Goal: Task Accomplishment & Management: Manage account settings

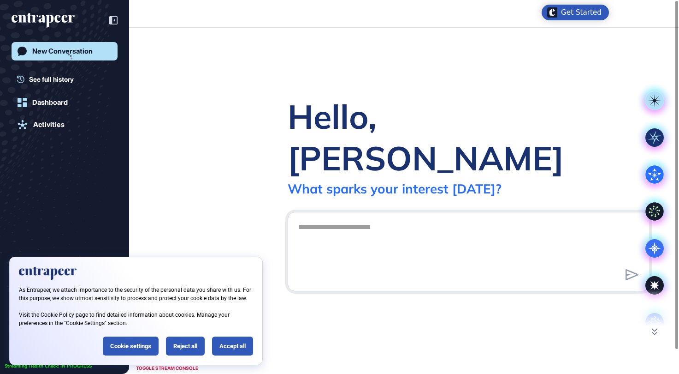
scroll to position [0, 0]
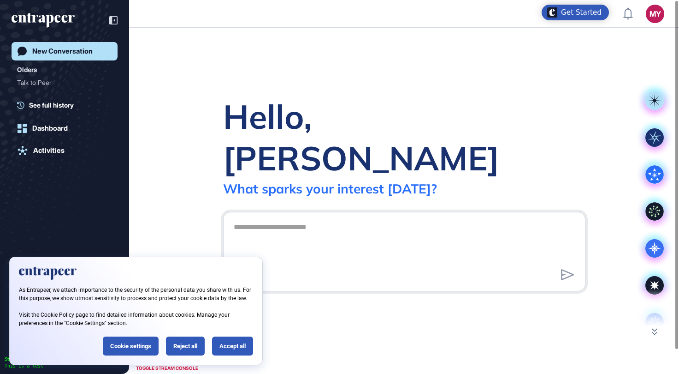
click at [357, 84] on div "Hello, [PERSON_NAME] What [PERSON_NAME] your interest [DATE]? .cls-2{fill:#fff}" at bounding box center [404, 201] width 550 height 346
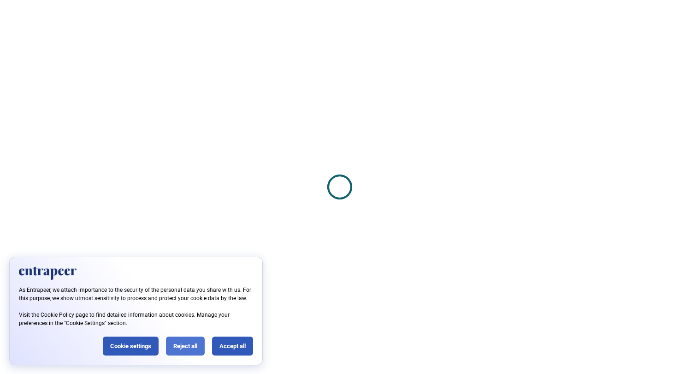
click at [182, 339] on div "Reject all" at bounding box center [185, 345] width 39 height 19
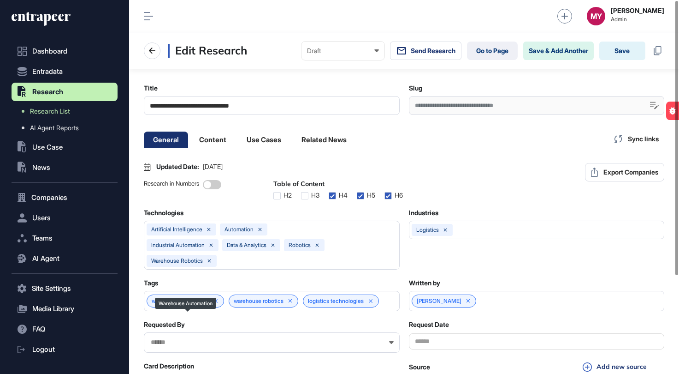
scroll to position [0, 4]
click at [238, 144] on li "Content" at bounding box center [264, 139] width 53 height 16
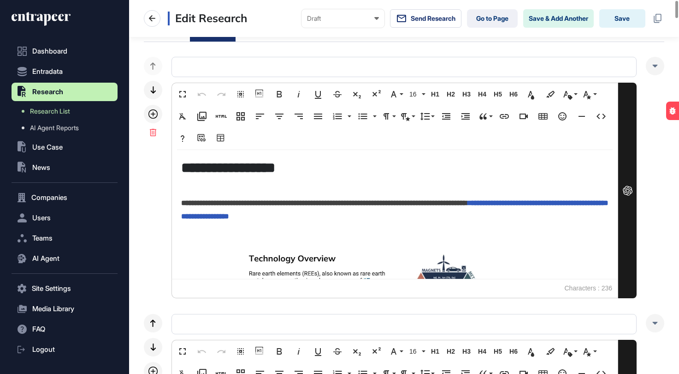
scroll to position [0, 0]
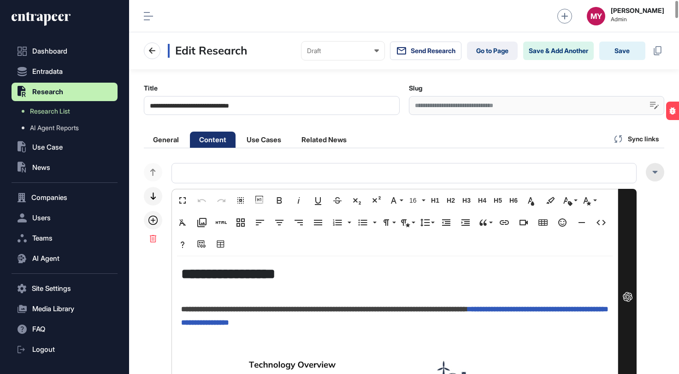
click at [659, 177] on div at bounding box center [655, 172] width 18 height 18
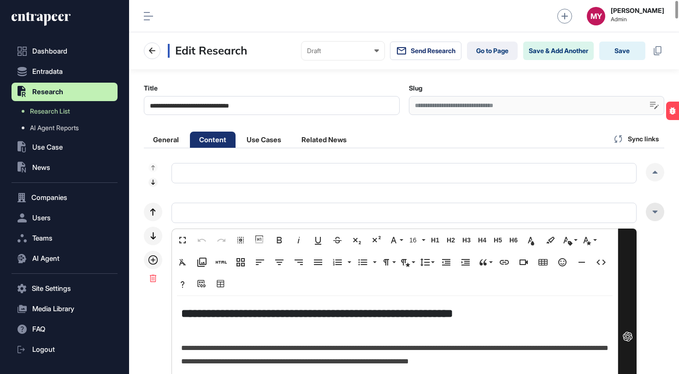
click at [650, 217] on div at bounding box center [655, 211] width 18 height 18
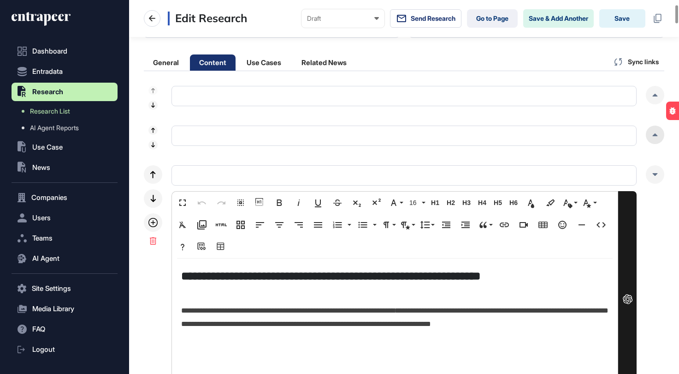
scroll to position [104, 0]
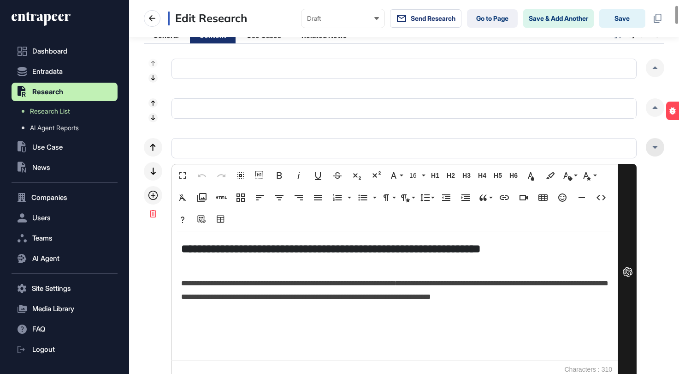
click at [661, 145] on div at bounding box center [655, 147] width 18 height 18
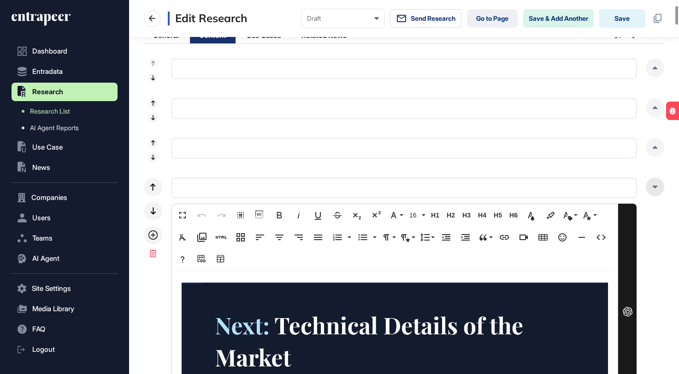
click at [656, 184] on div at bounding box center [655, 187] width 18 height 18
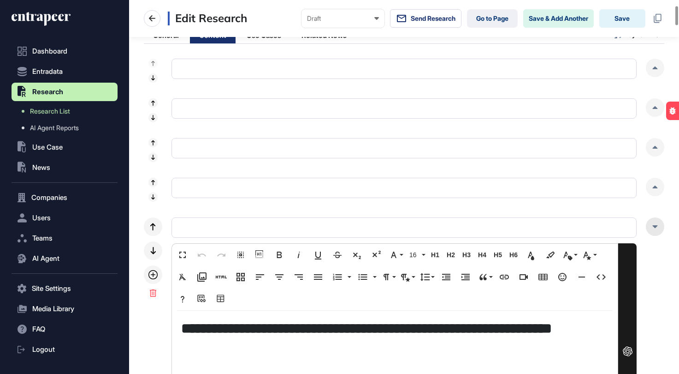
click at [654, 228] on div at bounding box center [655, 226] width 18 height 18
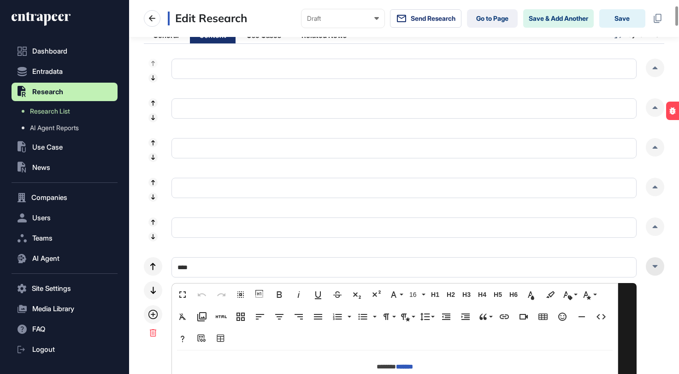
click at [650, 272] on div at bounding box center [655, 266] width 18 height 18
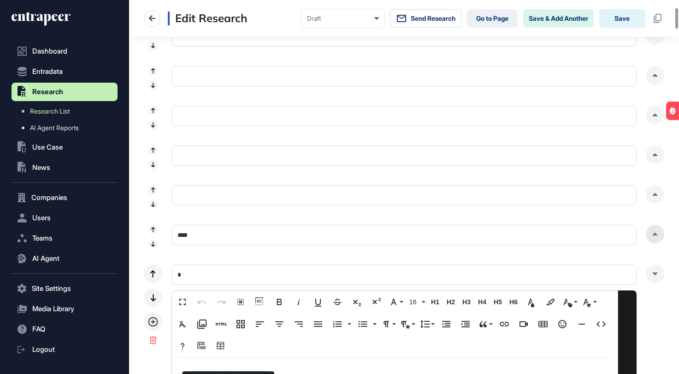
scroll to position [149, 0]
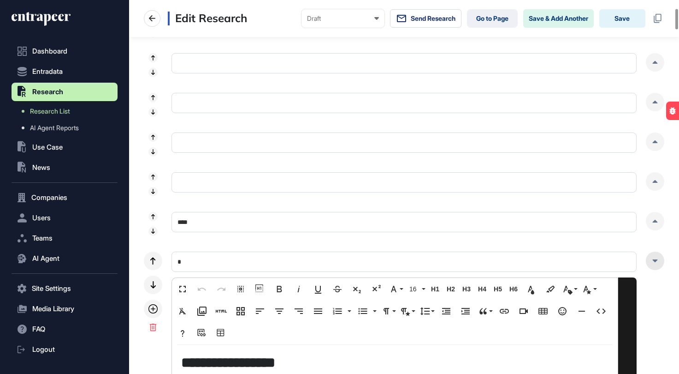
click at [655, 258] on div at bounding box center [655, 260] width 18 height 18
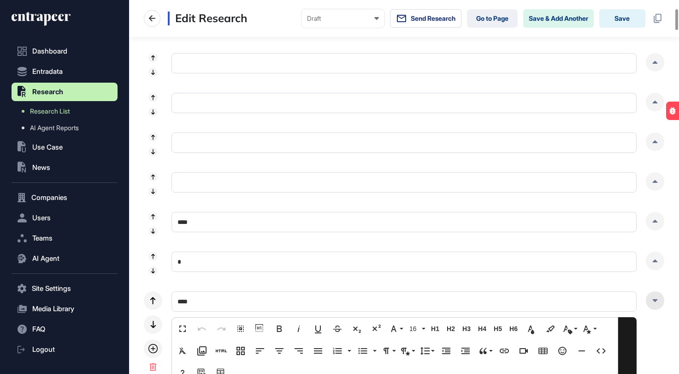
click at [653, 305] on div at bounding box center [655, 300] width 18 height 18
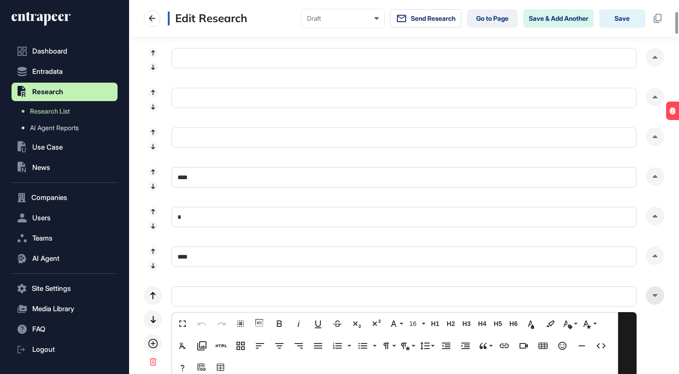
click at [657, 294] on icon at bounding box center [656, 295] width 6 height 3
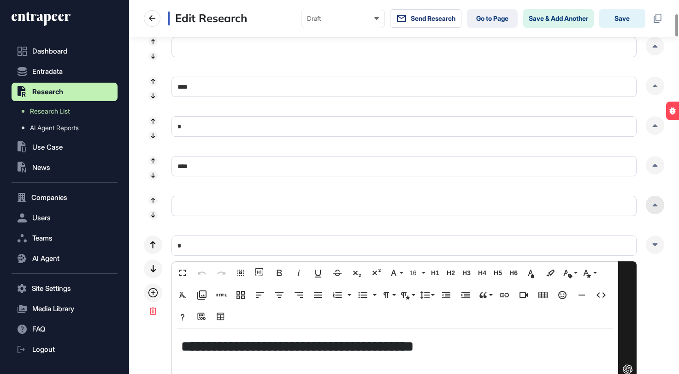
scroll to position [306, 0]
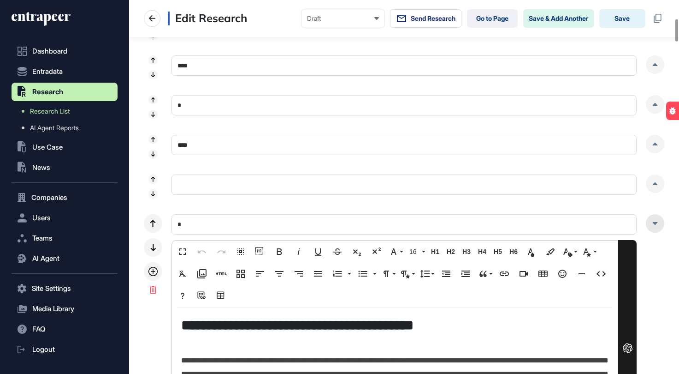
click at [661, 224] on div at bounding box center [655, 223] width 18 height 18
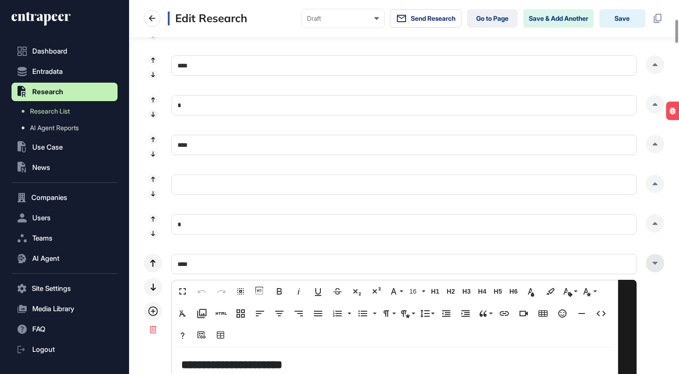
click at [652, 255] on div at bounding box center [655, 263] width 18 height 18
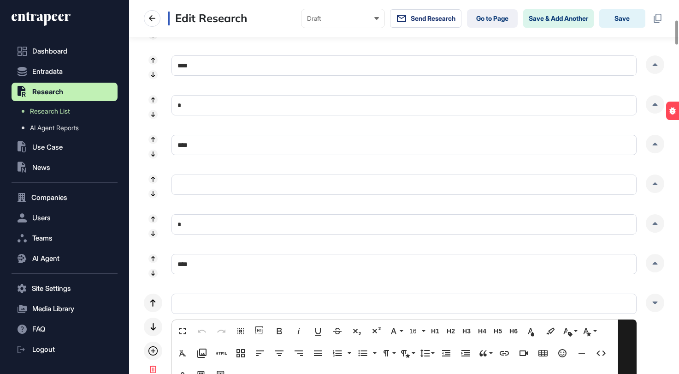
click at [536, 190] on input "text" at bounding box center [404, 184] width 465 height 20
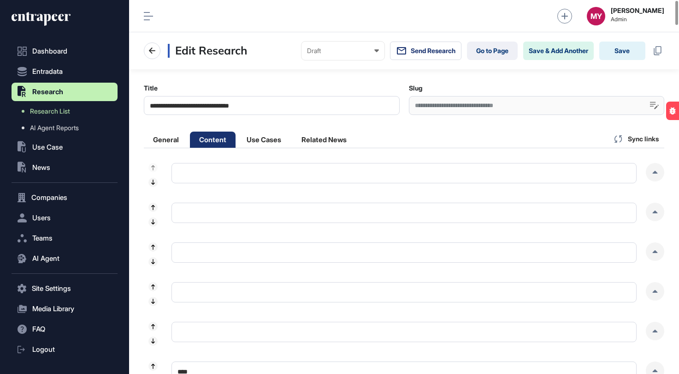
scroll to position [6, 0]
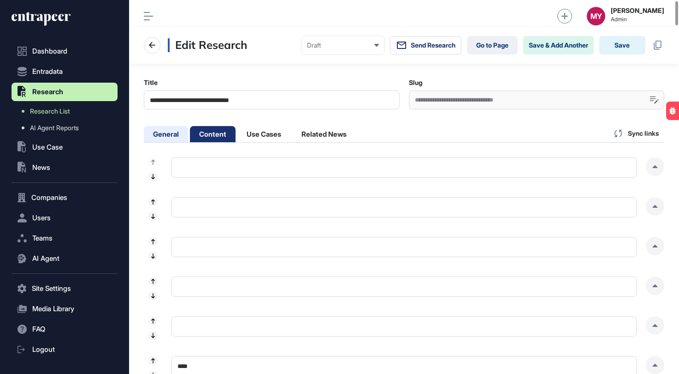
click at [190, 139] on li "General" at bounding box center [213, 134] width 46 height 16
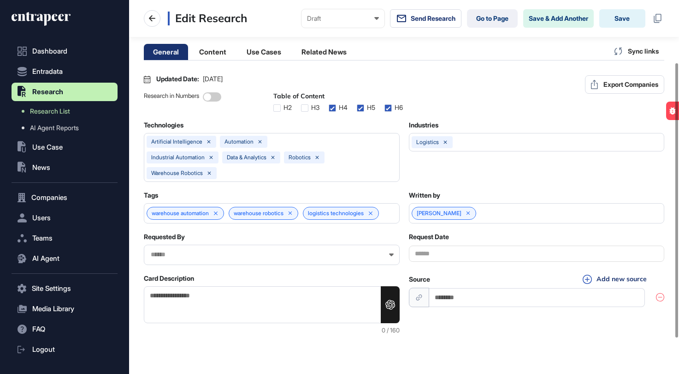
scroll to position [0, 0]
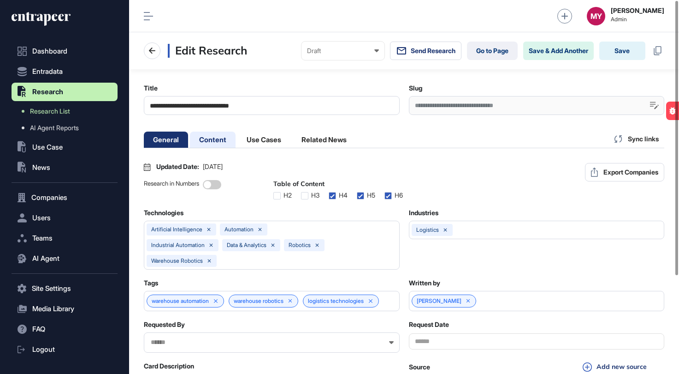
click at [238, 144] on li "Content" at bounding box center [264, 139] width 53 height 16
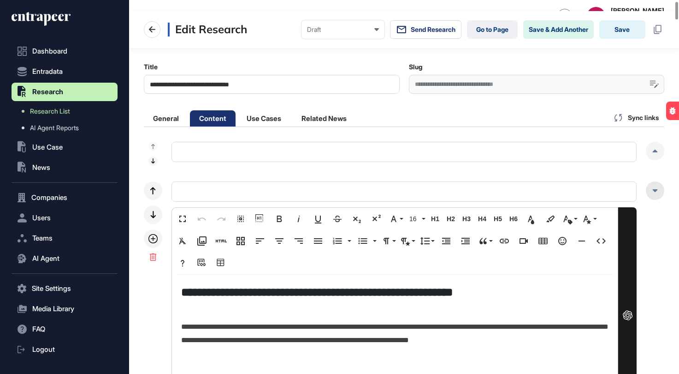
click at [657, 192] on div at bounding box center [655, 190] width 18 height 18
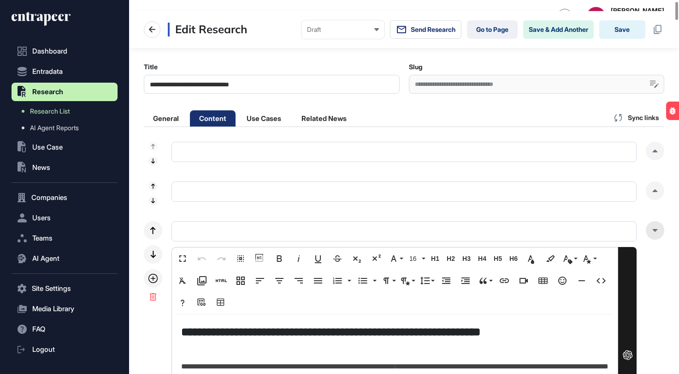
click at [655, 229] on icon at bounding box center [655, 230] width 5 height 3
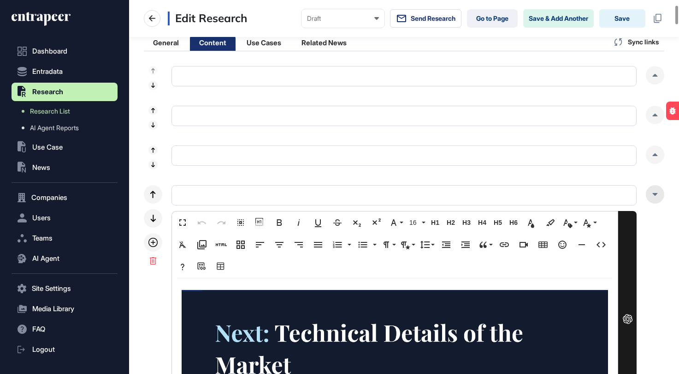
click at [658, 193] on icon at bounding box center [656, 194] width 6 height 3
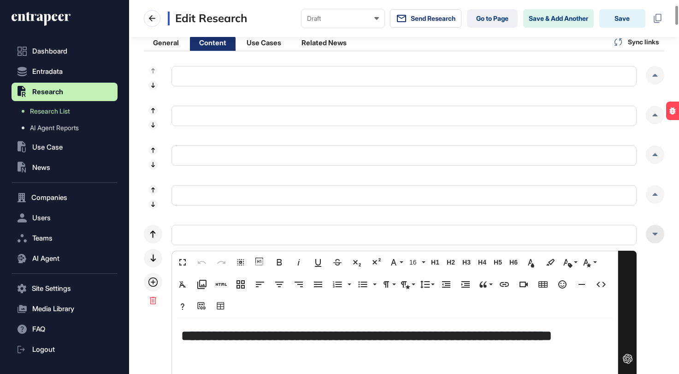
click at [654, 234] on icon at bounding box center [655, 233] width 5 height 3
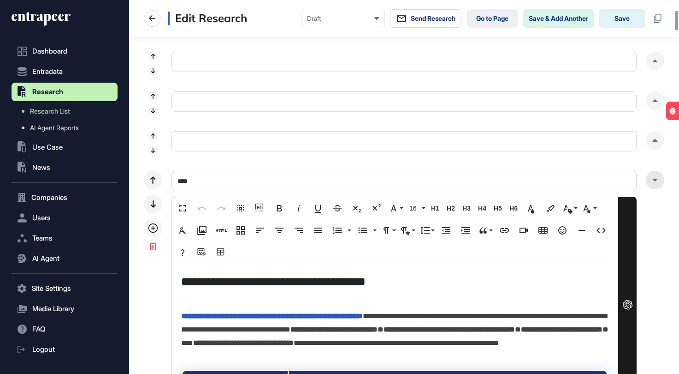
click at [659, 183] on div at bounding box center [655, 180] width 18 height 18
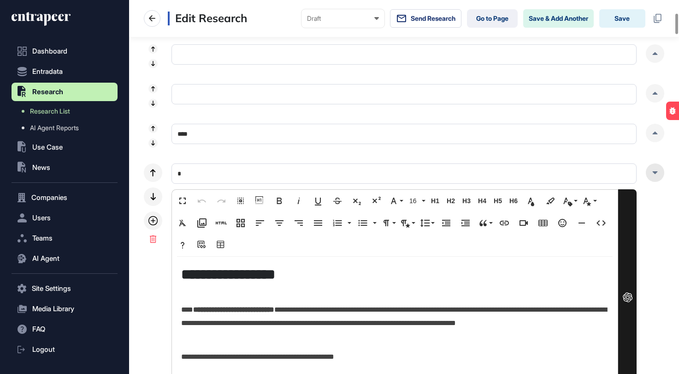
click at [659, 167] on div at bounding box center [655, 172] width 18 height 18
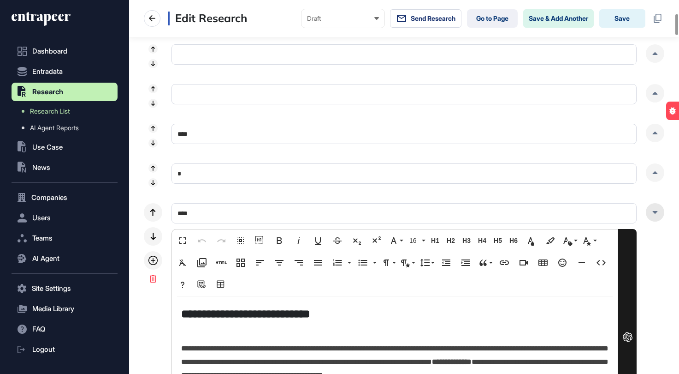
click at [656, 209] on div at bounding box center [655, 212] width 18 height 18
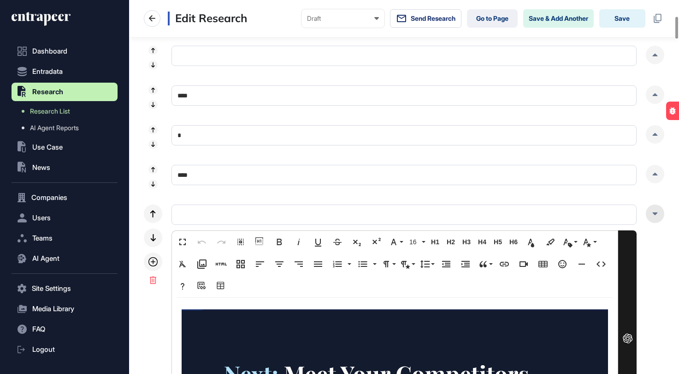
click at [660, 214] on div at bounding box center [655, 213] width 18 height 18
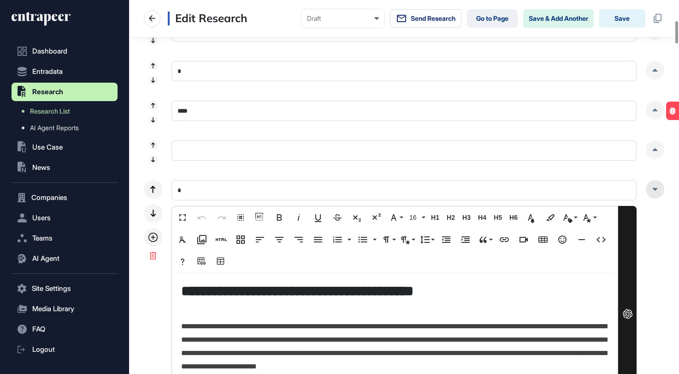
click at [660, 195] on div at bounding box center [655, 189] width 18 height 18
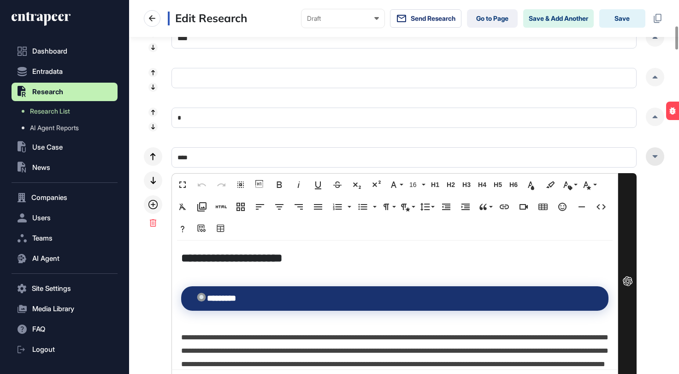
click at [661, 159] on div at bounding box center [655, 156] width 18 height 18
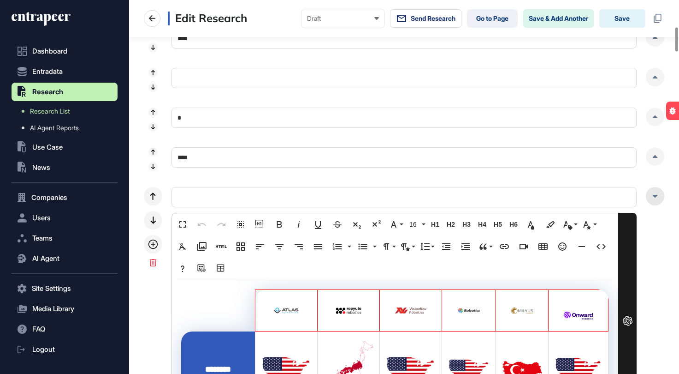
click at [655, 191] on div at bounding box center [655, 196] width 18 height 18
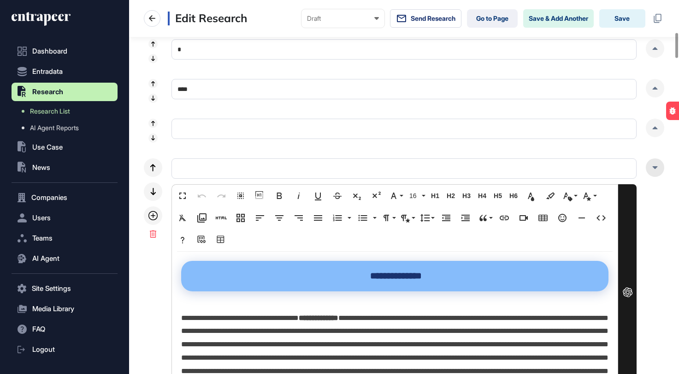
click at [655, 171] on div at bounding box center [655, 167] width 18 height 18
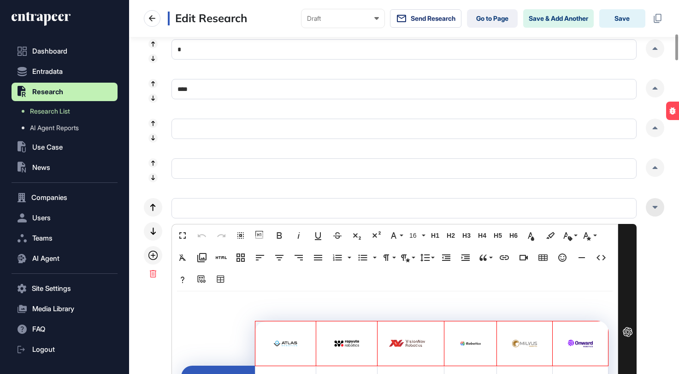
click at [653, 204] on div at bounding box center [655, 207] width 18 height 18
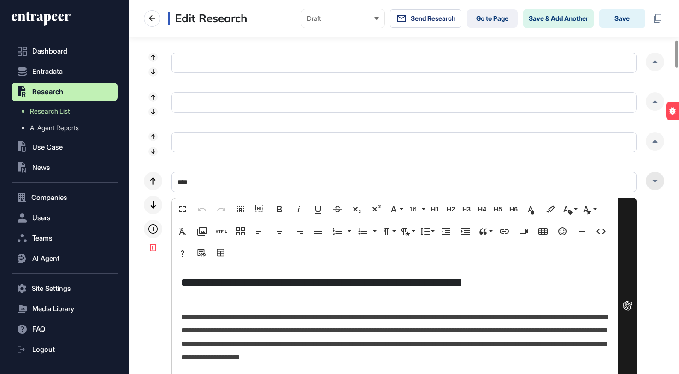
click at [659, 177] on div at bounding box center [655, 181] width 18 height 18
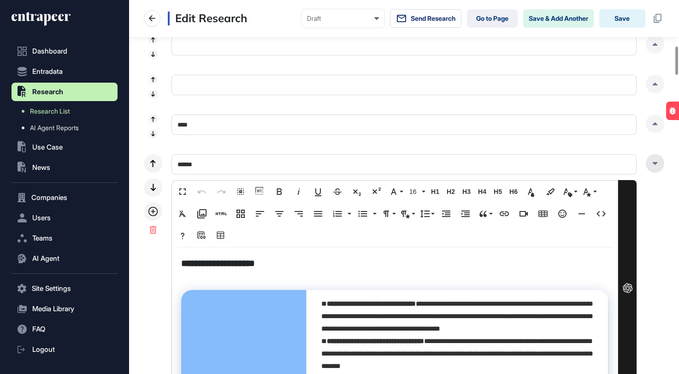
click at [663, 162] on div at bounding box center [655, 163] width 18 height 18
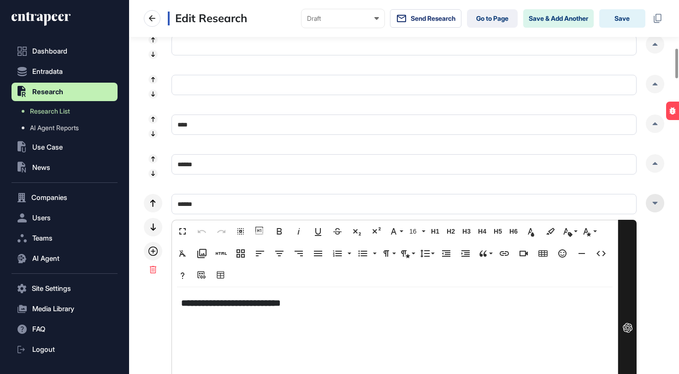
click at [655, 203] on icon at bounding box center [655, 203] width 5 height 3
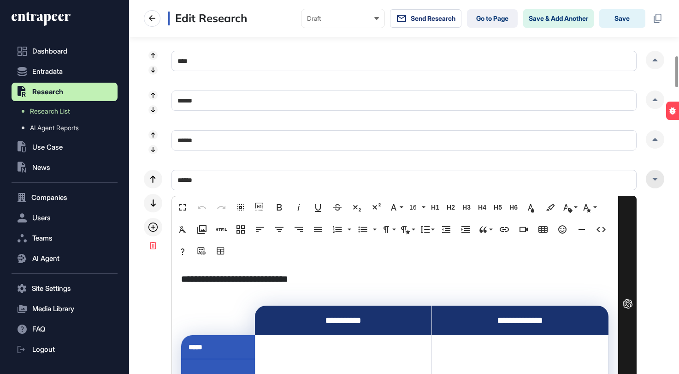
click at [655, 180] on icon at bounding box center [655, 179] width 5 height 3
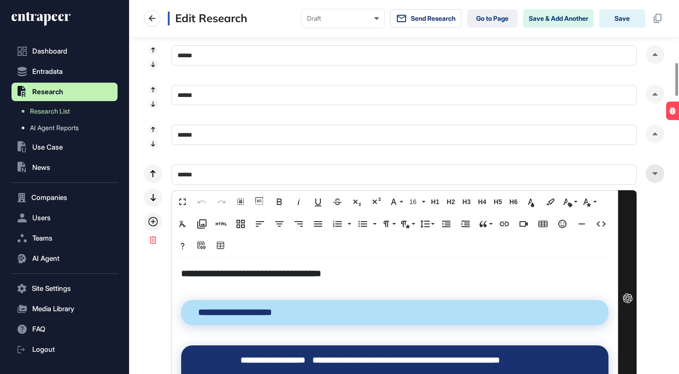
click at [655, 175] on div at bounding box center [655, 173] width 18 height 18
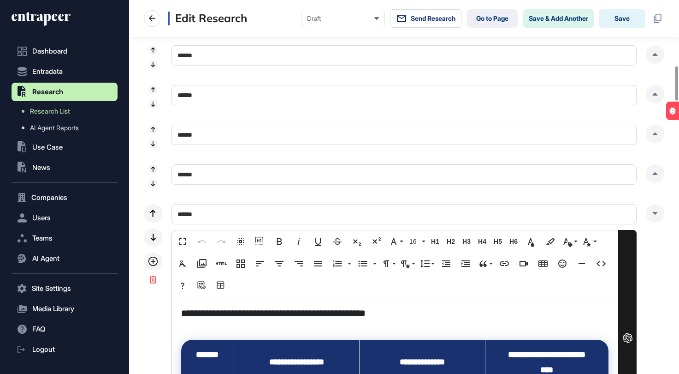
click at [190, 174] on input "******" at bounding box center [404, 174] width 465 height 20
type input "******"
click at [649, 211] on div at bounding box center [655, 213] width 18 height 18
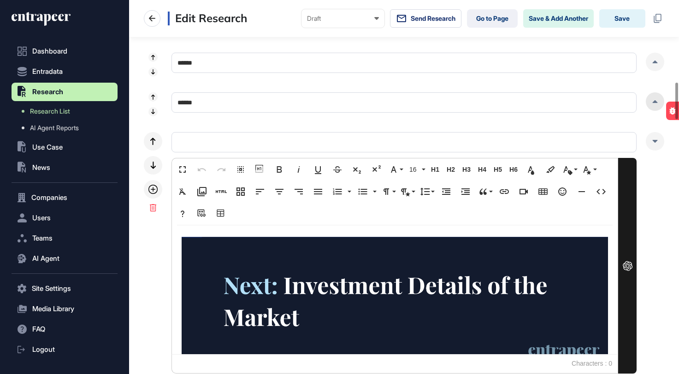
scroll to position [846, 0]
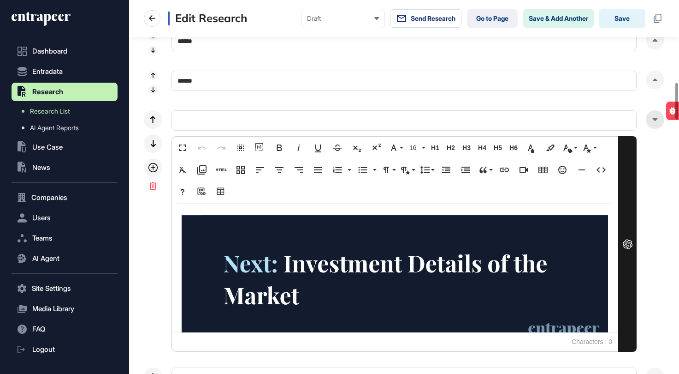
click at [657, 121] on div at bounding box center [655, 119] width 18 height 18
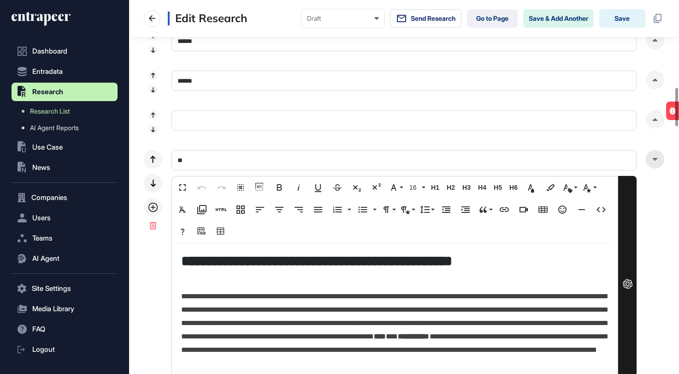
click at [655, 163] on div at bounding box center [655, 159] width 18 height 18
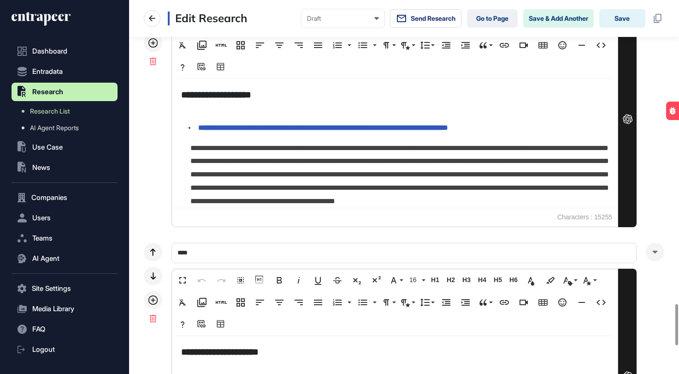
scroll to position [3026, 0]
